Goal: Information Seeking & Learning: Learn about a topic

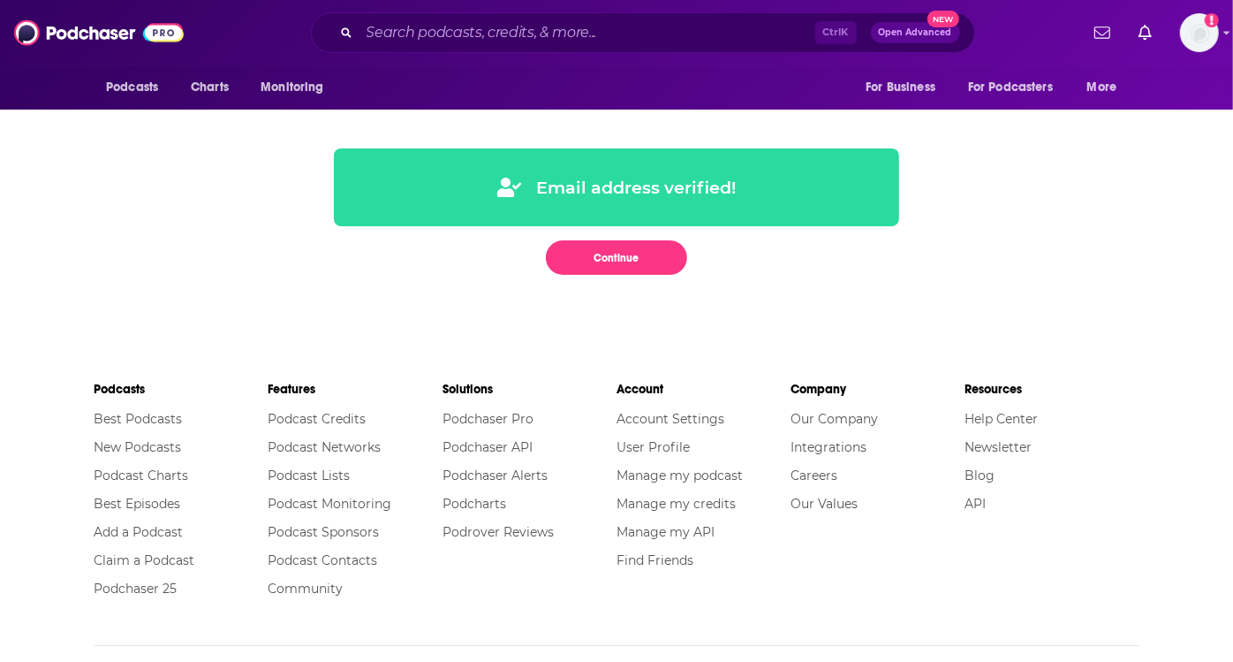
click at [0, 0] on span "Podcasts" at bounding box center [0, 0] width 0 height 0
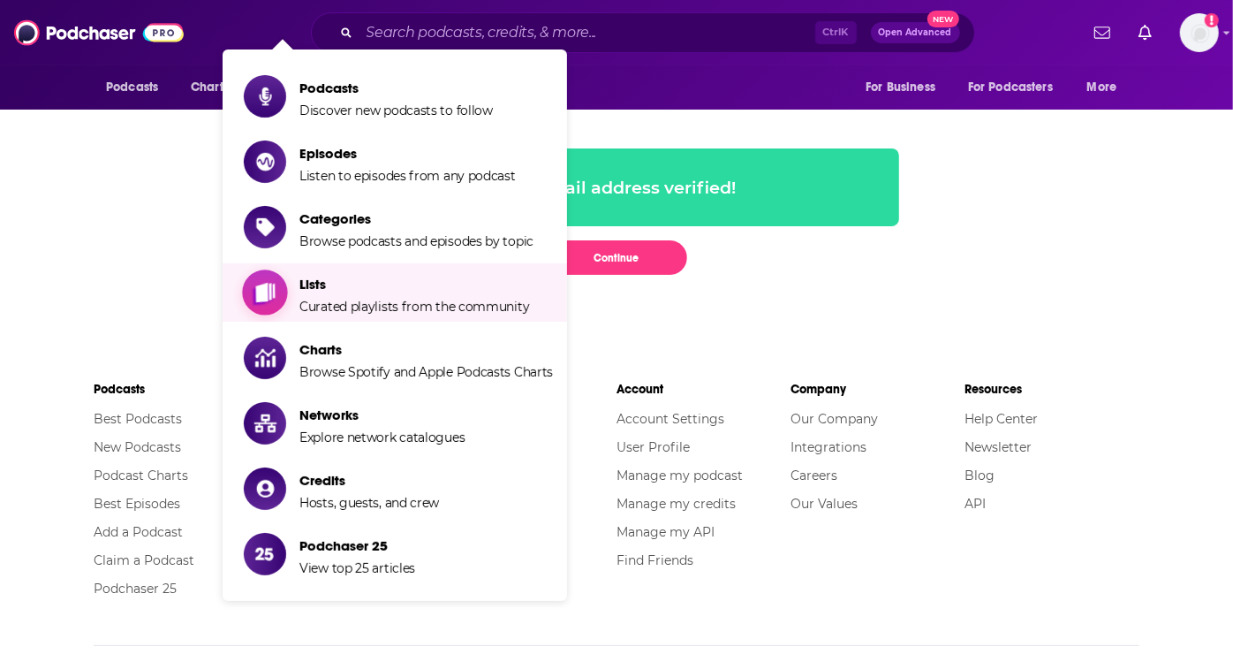
click at [386, 287] on span "Lists" at bounding box center [414, 284] width 230 height 17
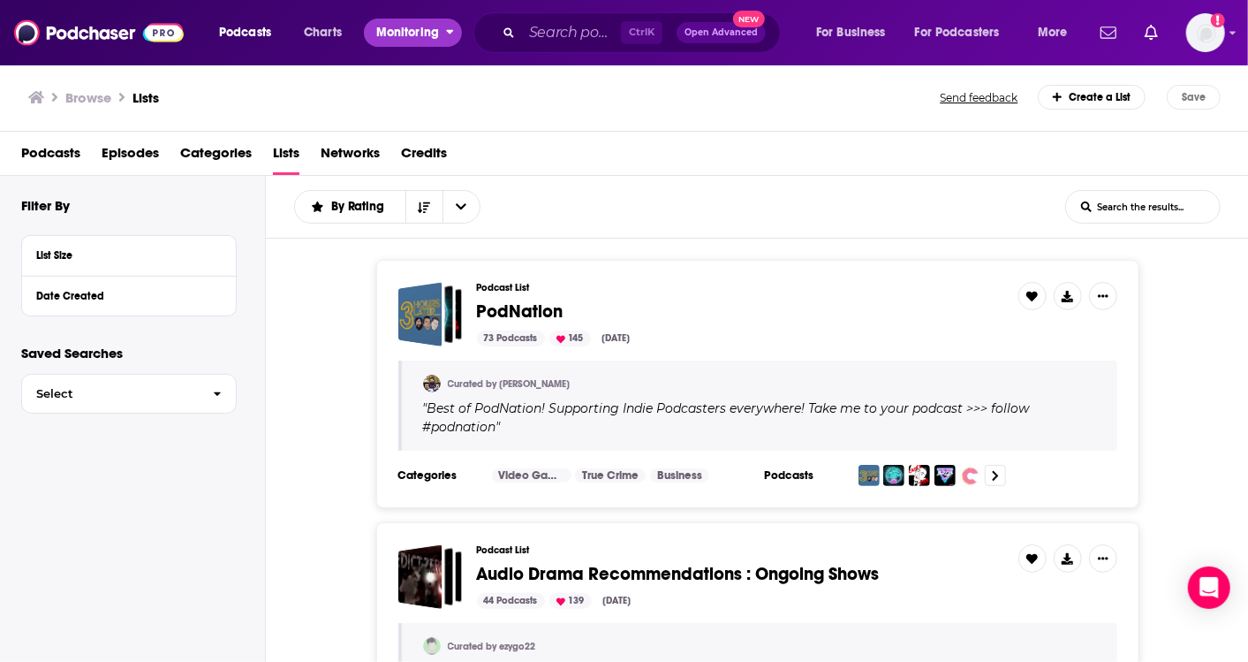
click at [416, 20] on span "Monitoring" at bounding box center [407, 32] width 63 height 25
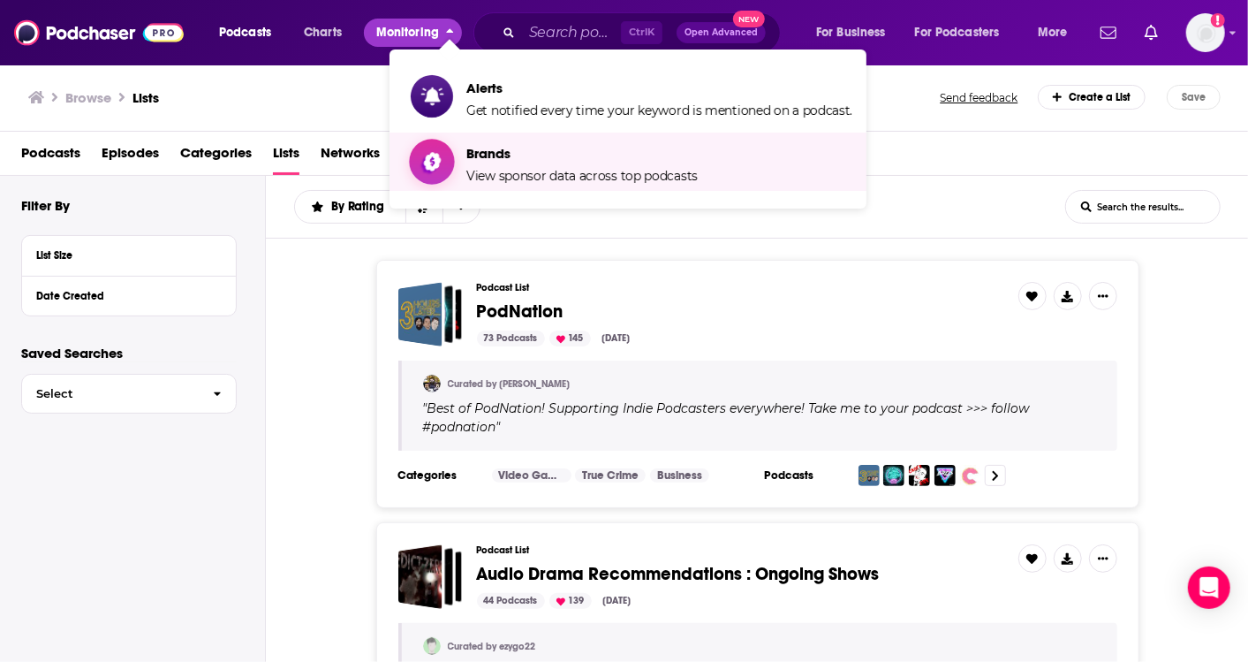
click at [515, 142] on span "Brands View sponsor data across top podcasts" at bounding box center [581, 162] width 231 height 44
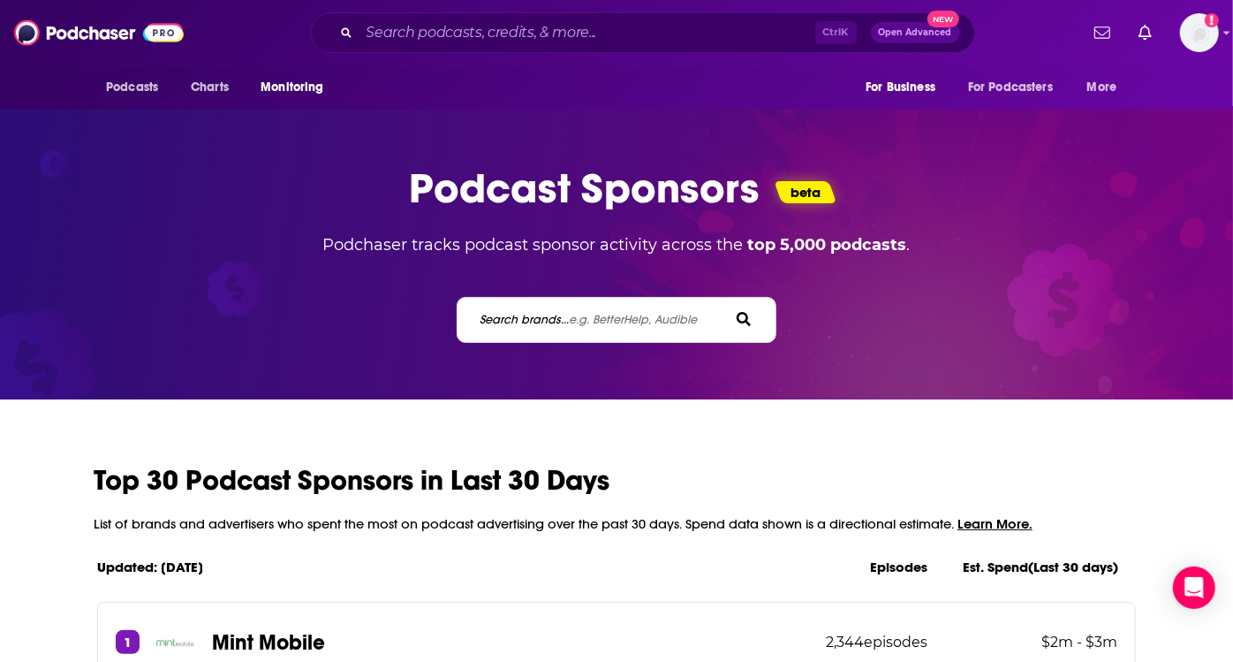
click at [629, 312] on span "e.g. BetterHelp, Audible" at bounding box center [634, 319] width 128 height 15
click at [629, 310] on input "Search brands... e.g. BetterHelp, Audible" at bounding box center [558, 319] width 159 height 19
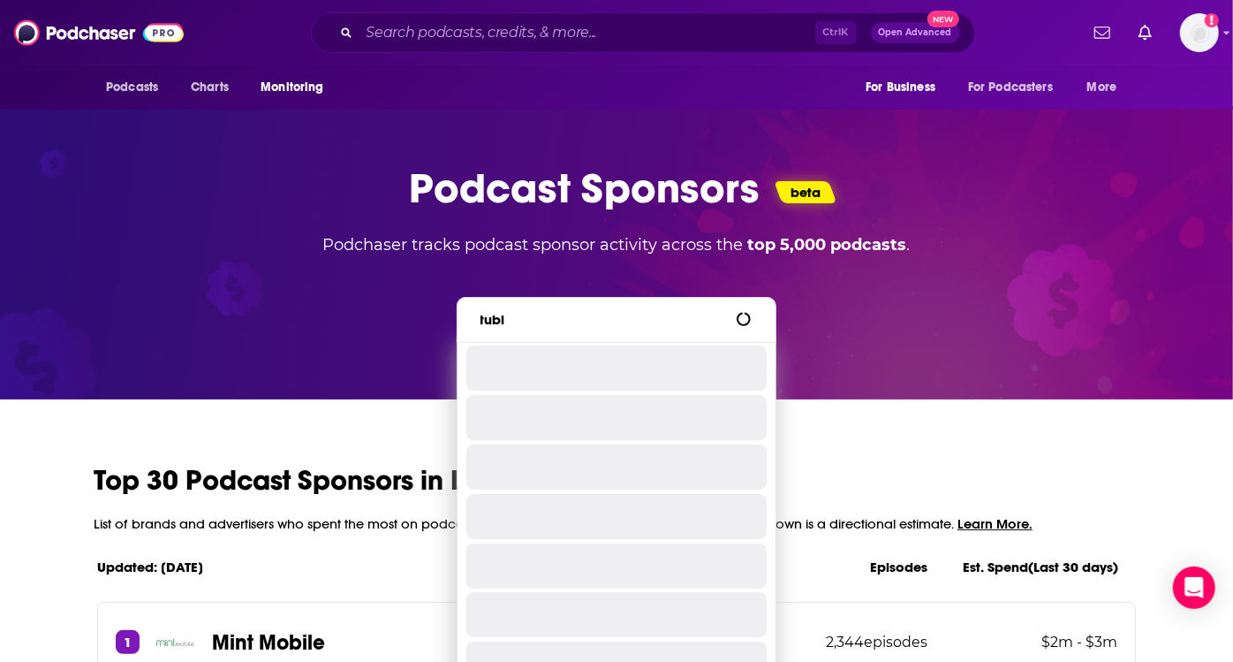
type input "tubi"
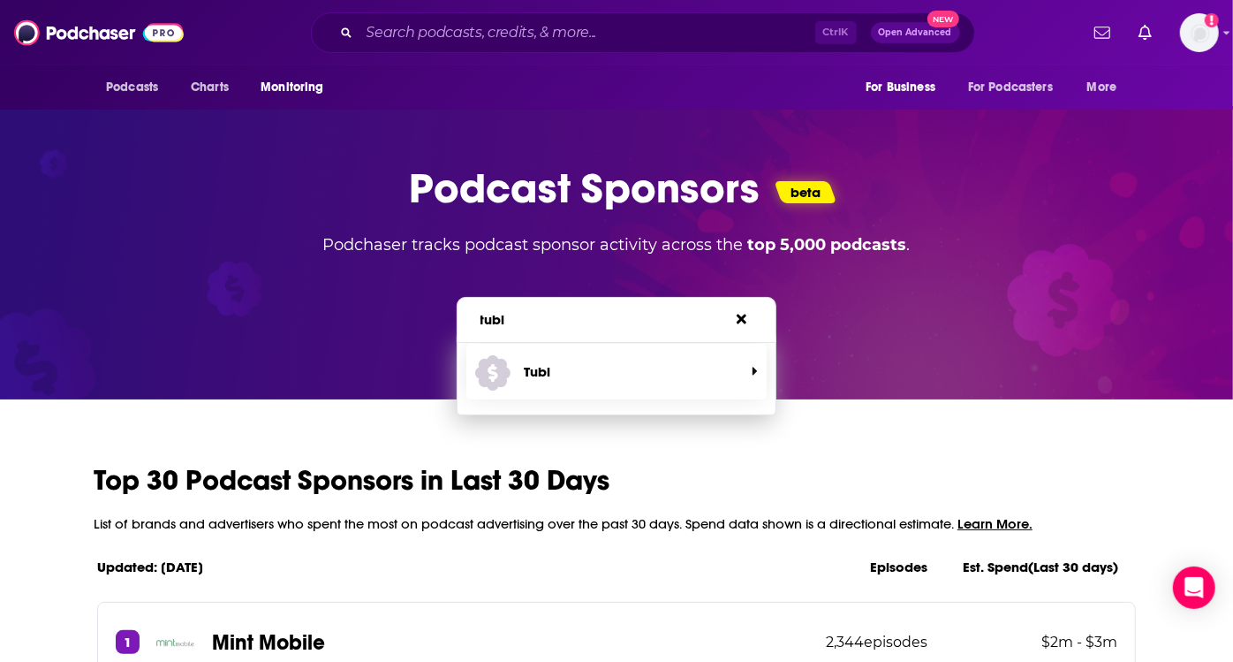
click at [528, 363] on p "Tubi" at bounding box center [538, 371] width 27 height 17
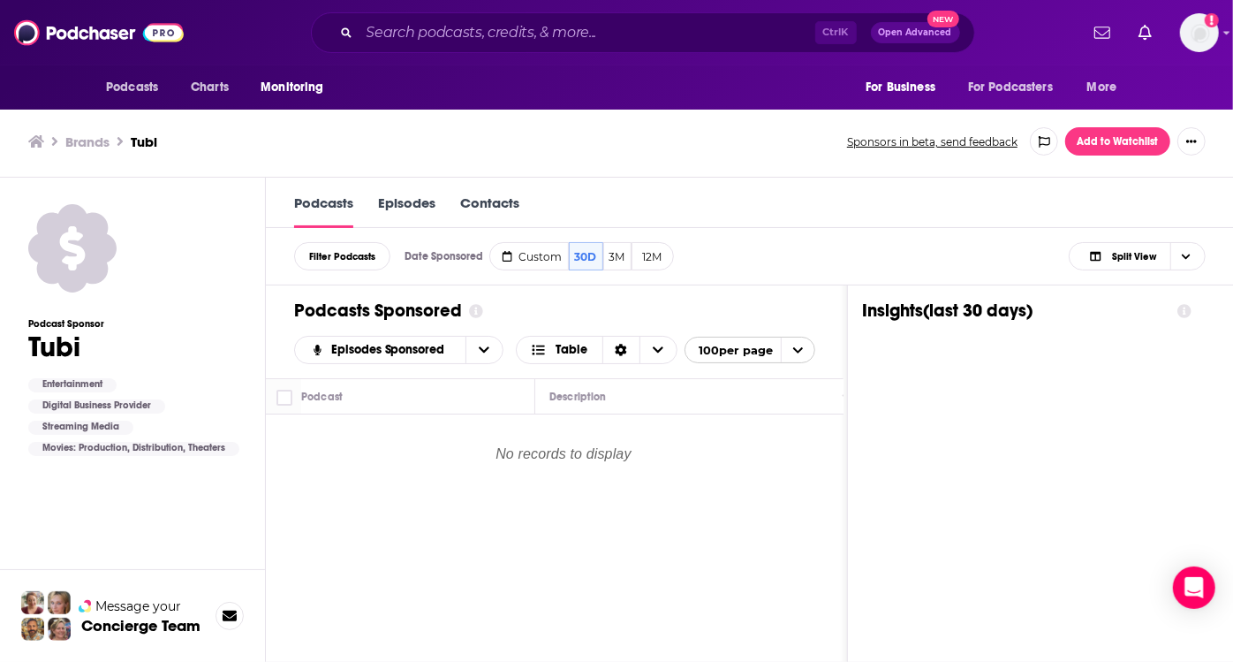
click at [408, 194] on link "Episodes" at bounding box center [406, 211] width 57 height 34
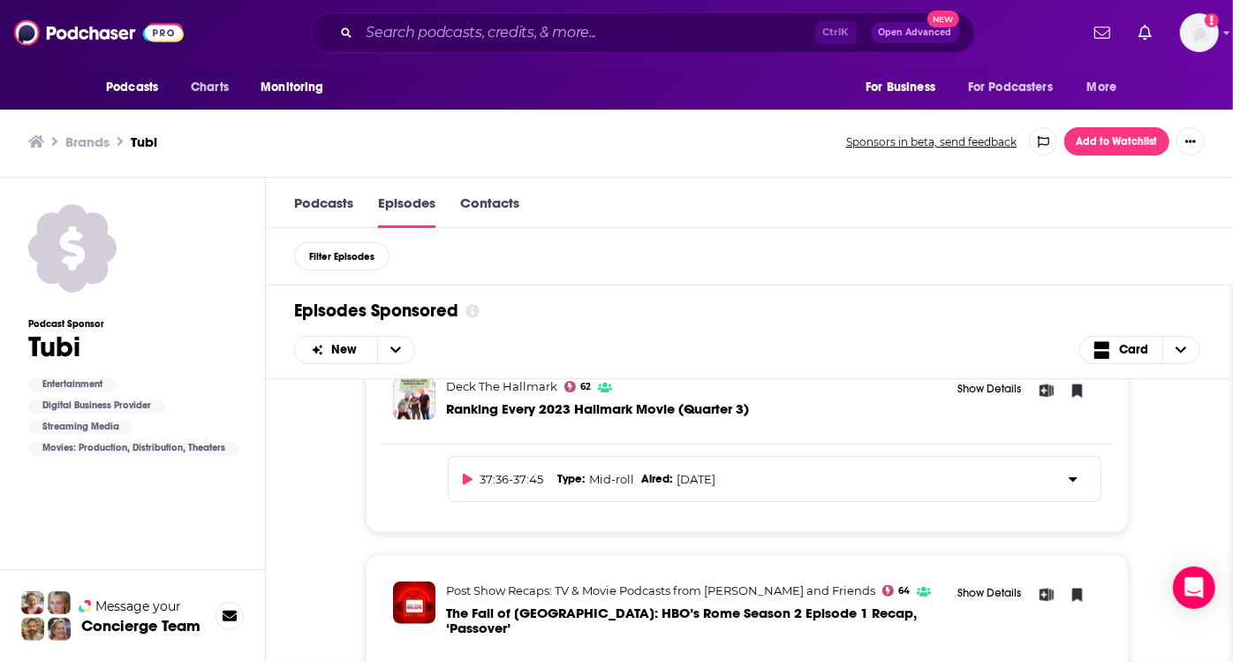
scroll to position [1104, 0]
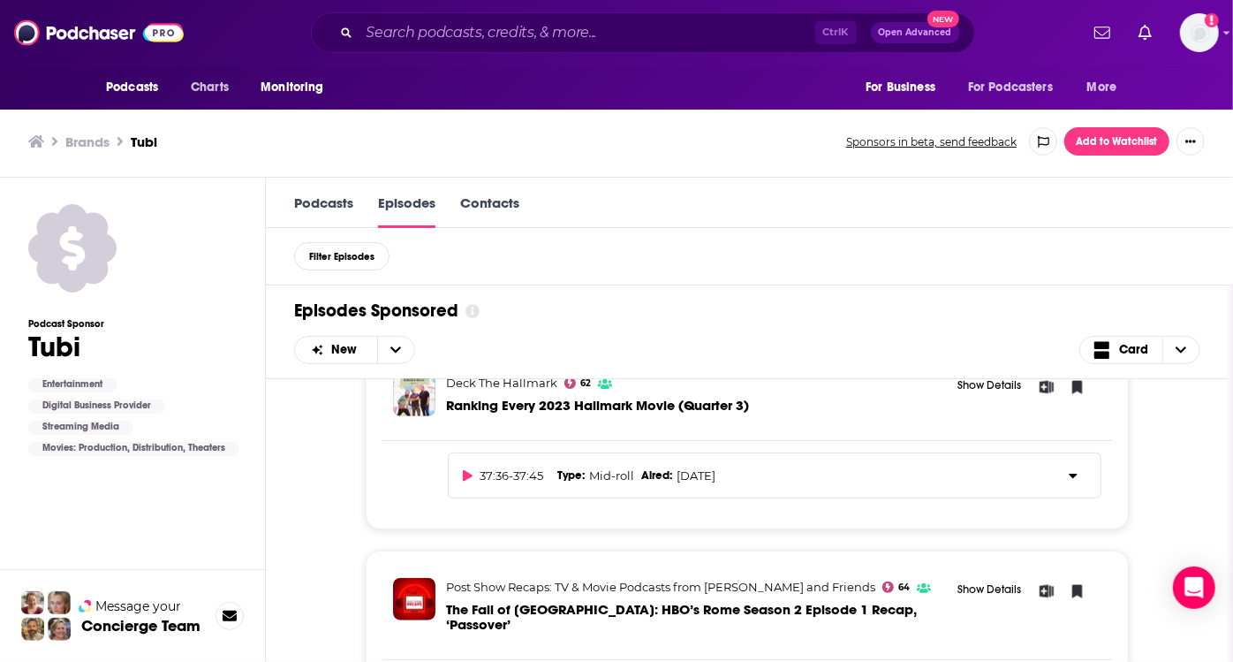
click at [990, 581] on button "Show Details" at bounding box center [990, 589] width 80 height 16
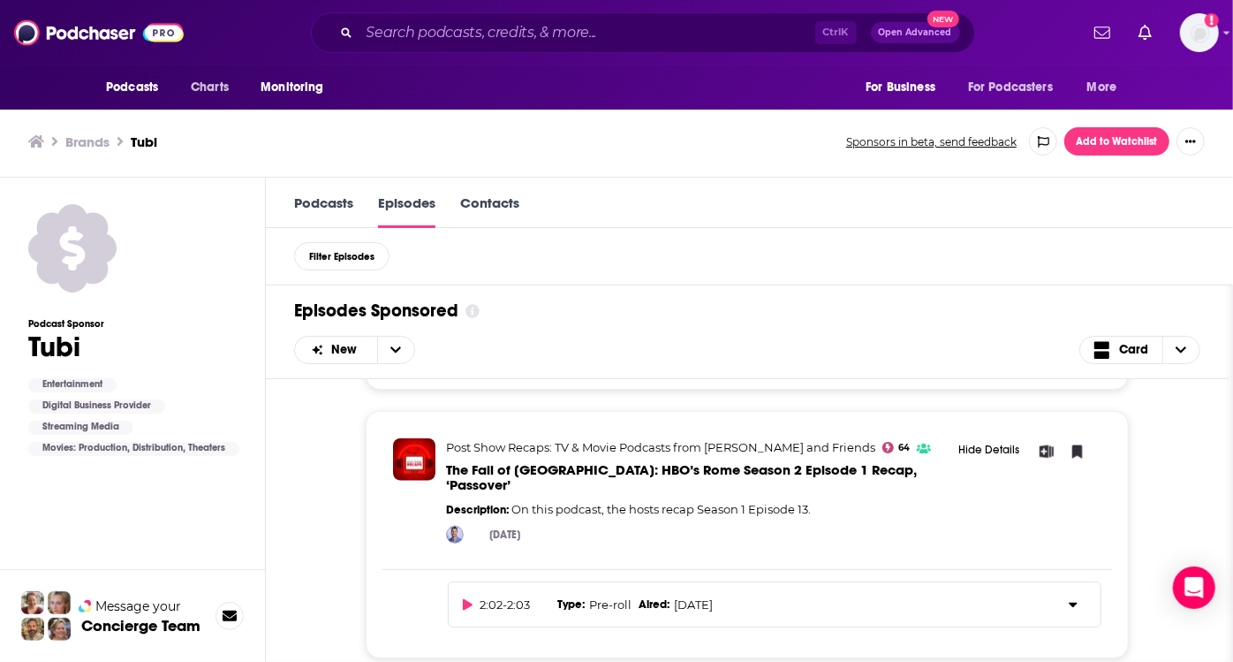
scroll to position [1244, 0]
click at [1000, 596] on div "2:02 - 2:03 Type : Pre-roll Aired : [DATE]" at bounding box center [761, 604] width 597 height 16
click at [1054, 581] on div "2:02 - 2:03 Type : Pre-roll Aired : [DATE]" at bounding box center [775, 604] width 654 height 46
click at [1081, 596] on button at bounding box center [1073, 604] width 27 height 16
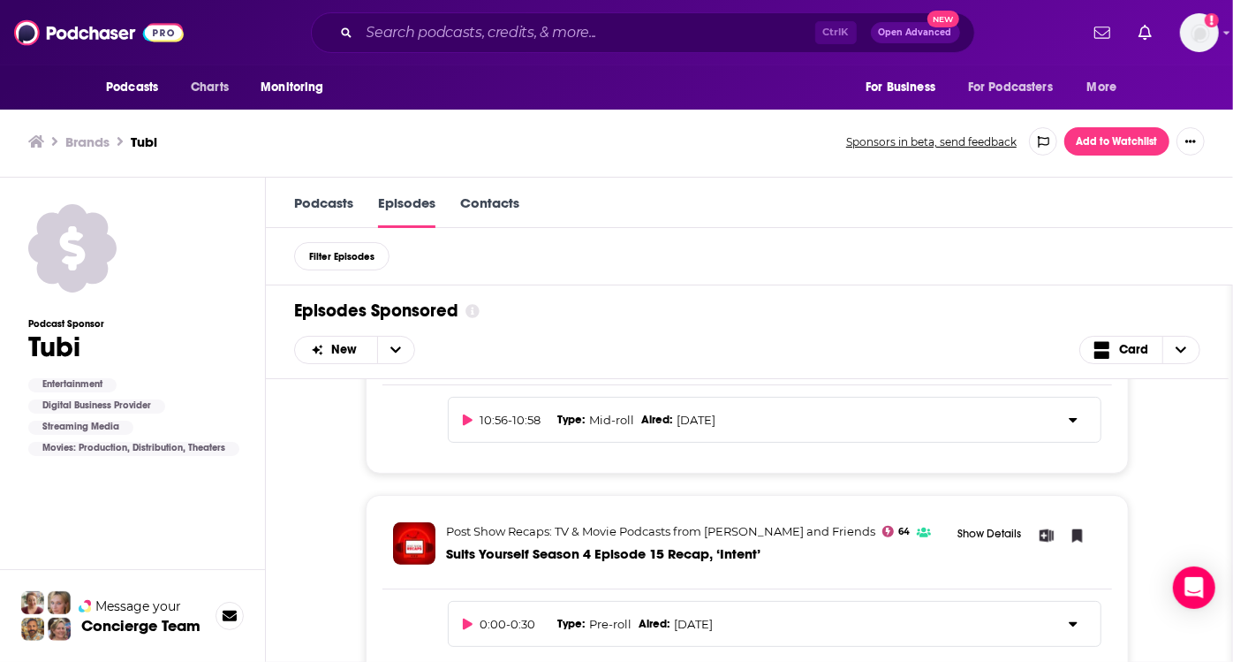
scroll to position [749, 0]
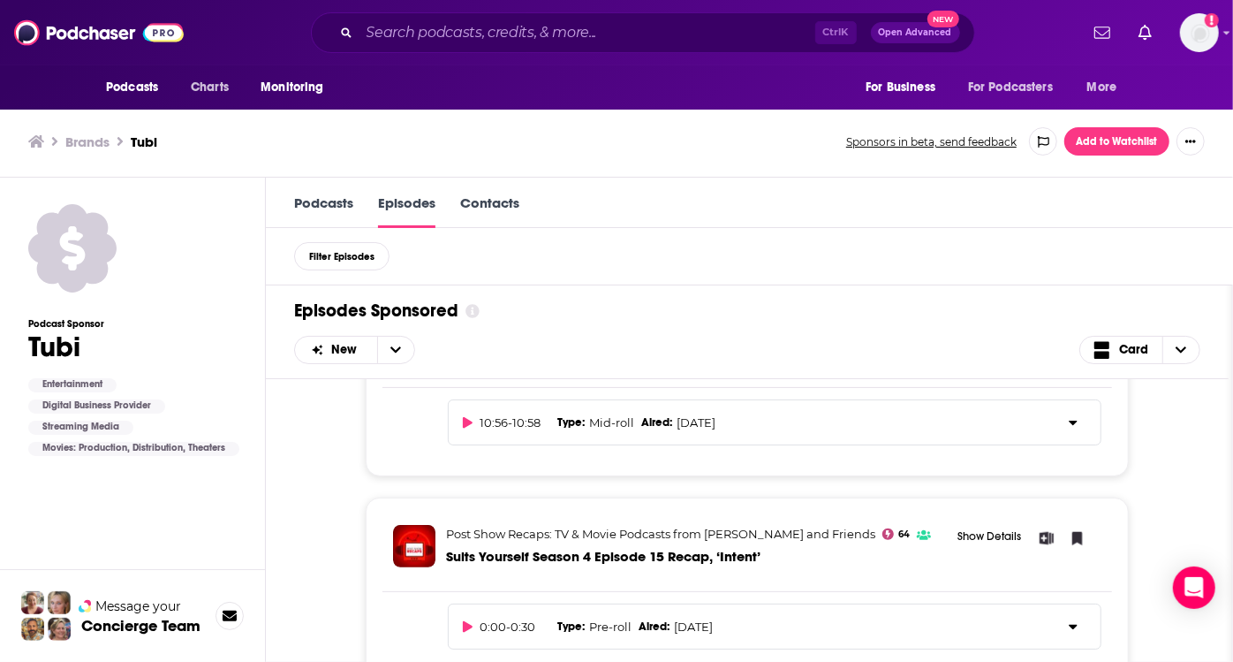
click at [341, 194] on link "Podcasts" at bounding box center [323, 211] width 59 height 34
